Goal: Task Accomplishment & Management: Use online tool/utility

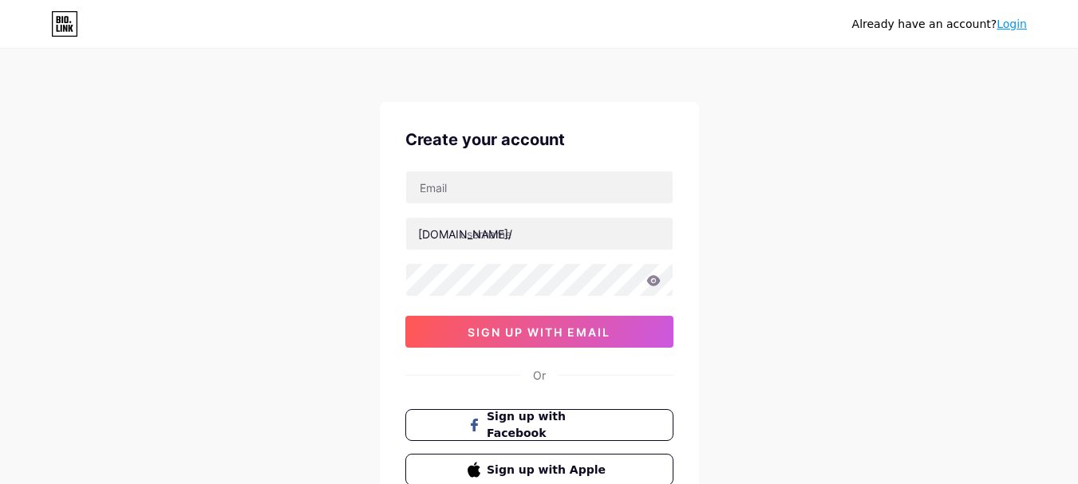
click at [1007, 27] on link "Login" at bounding box center [1012, 24] width 30 height 13
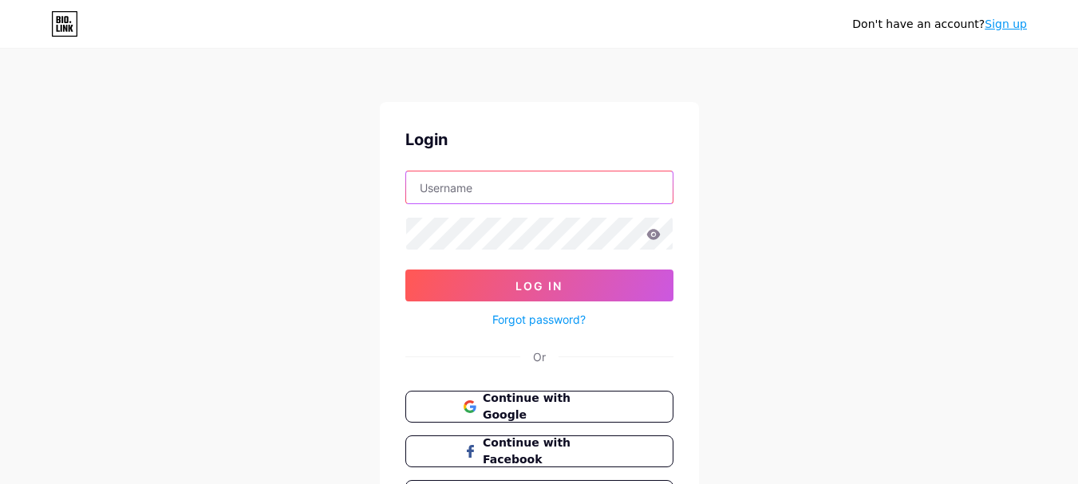
type input "[EMAIL_ADDRESS][DOMAIN_NAME]"
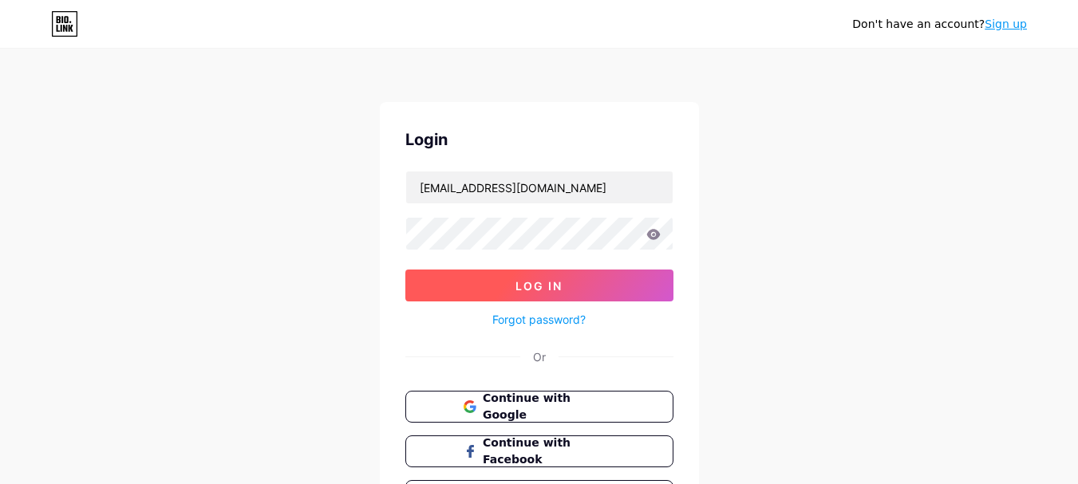
drag, startPoint x: 540, startPoint y: 294, endPoint x: 505, endPoint y: 286, distance: 35.2
click at [505, 286] on button "Log In" at bounding box center [539, 286] width 268 height 32
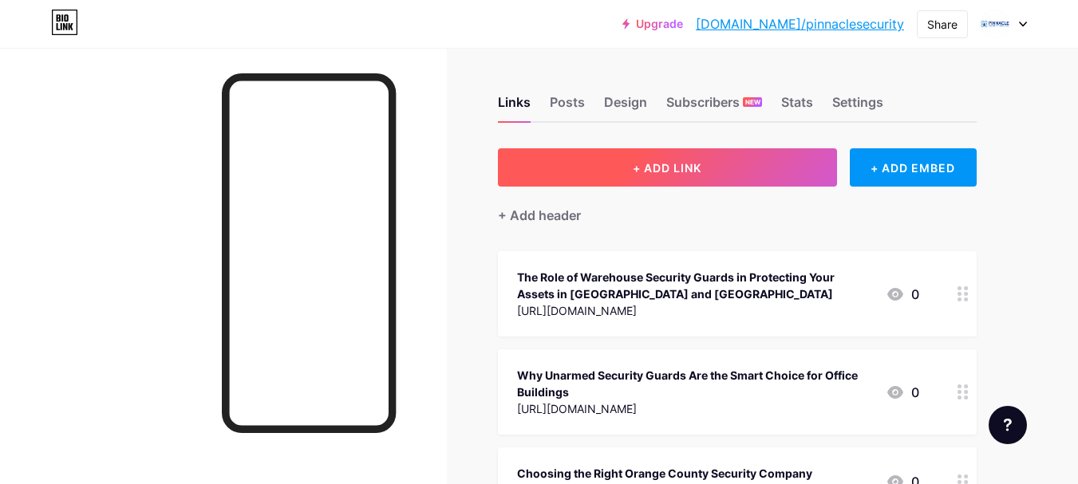
drag, startPoint x: 687, startPoint y: 170, endPoint x: 615, endPoint y: 172, distance: 71.8
click at [615, 172] on button "+ ADD LINK" at bounding box center [667, 167] width 339 height 38
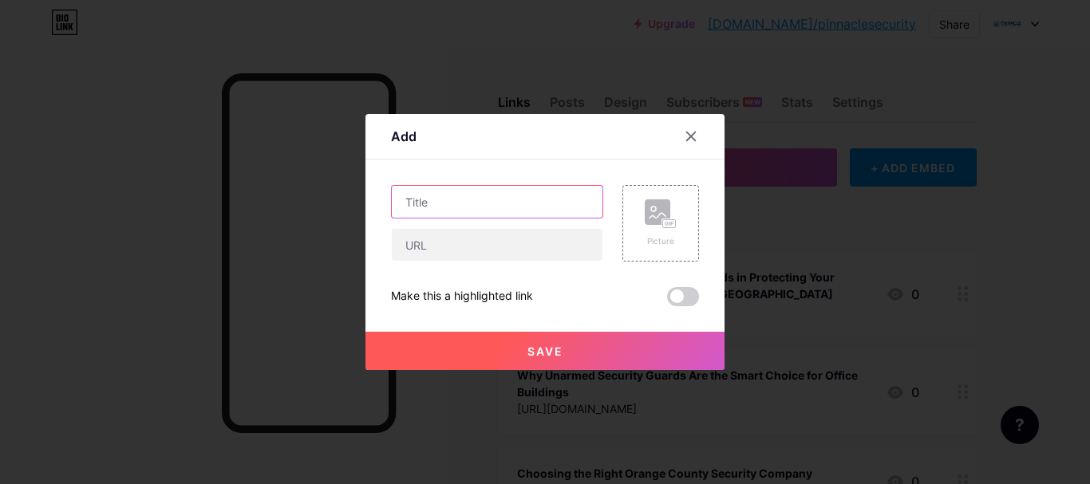
click at [443, 213] on input "text" at bounding box center [497, 202] width 211 height 32
paste input "Construction Site Security Solutions for Contractors Facing Vandalism and Unaut…"
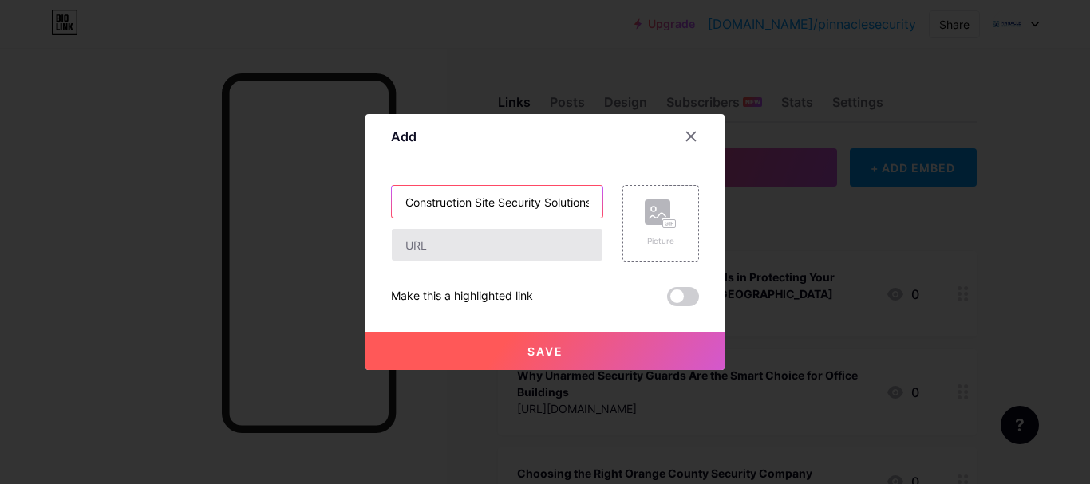
scroll to position [0, 413]
type input "Construction Site Security Solutions for Contractors Facing Vandalism and Unaut…"
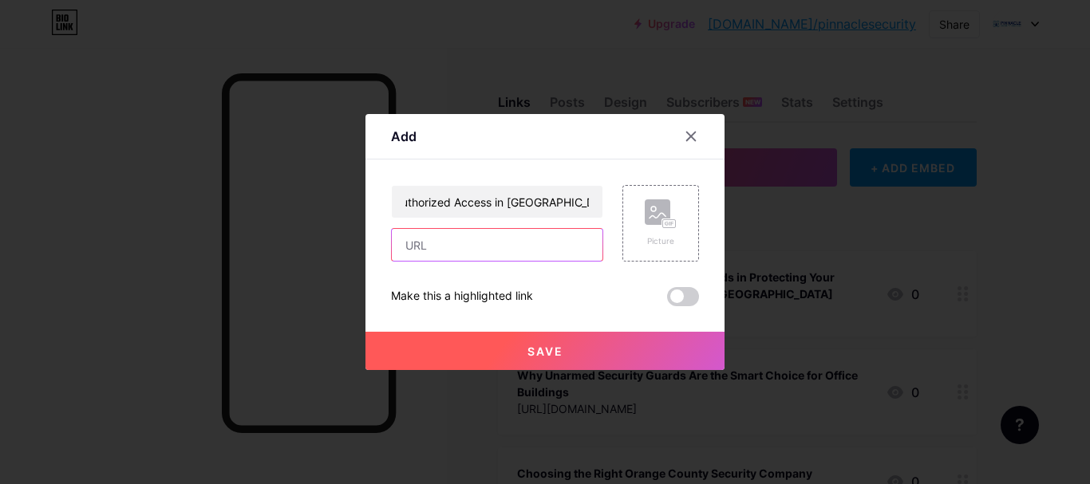
scroll to position [0, 0]
click at [432, 239] on input "text" at bounding box center [497, 245] width 211 height 32
paste input "[URL][DOMAIN_NAME]"
type input "[URL][DOMAIN_NAME]"
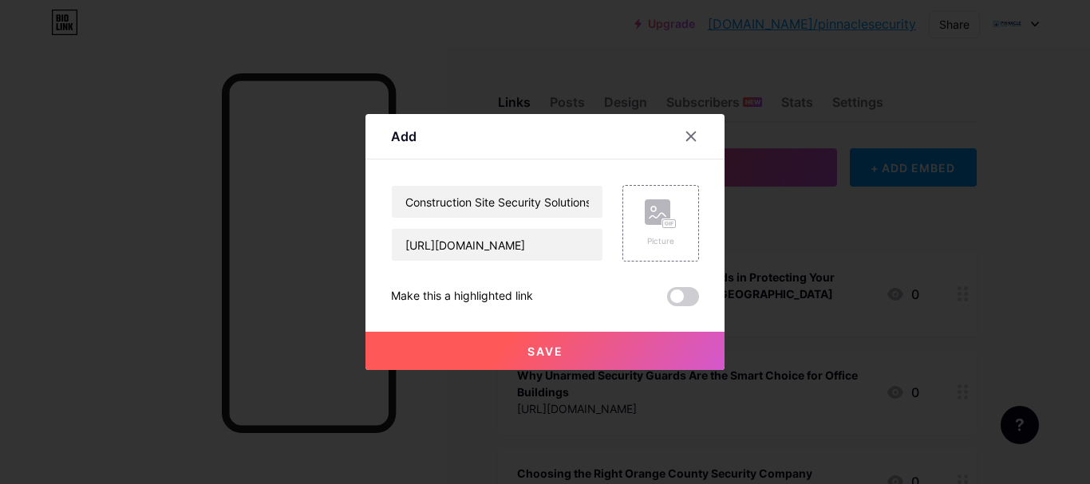
click at [559, 353] on button "Save" at bounding box center [545, 351] width 359 height 38
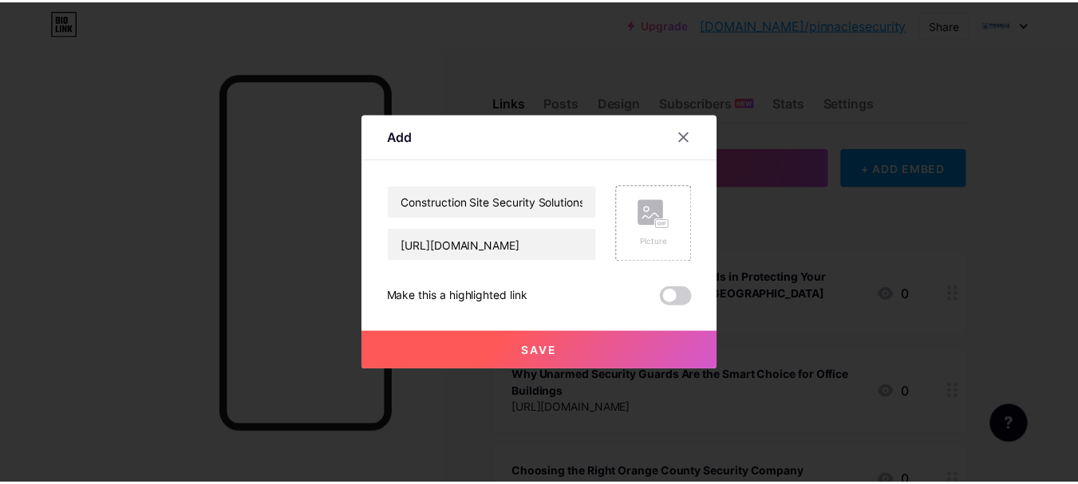
scroll to position [0, 0]
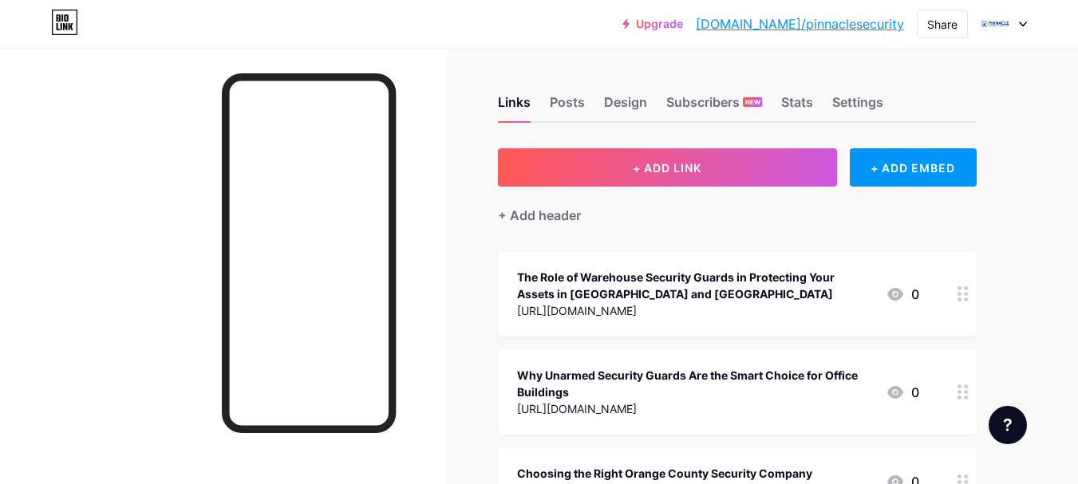
click at [808, 28] on link "[DOMAIN_NAME]/pinnaclesecurity" at bounding box center [800, 23] width 208 height 19
